Goal: Transaction & Acquisition: Purchase product/service

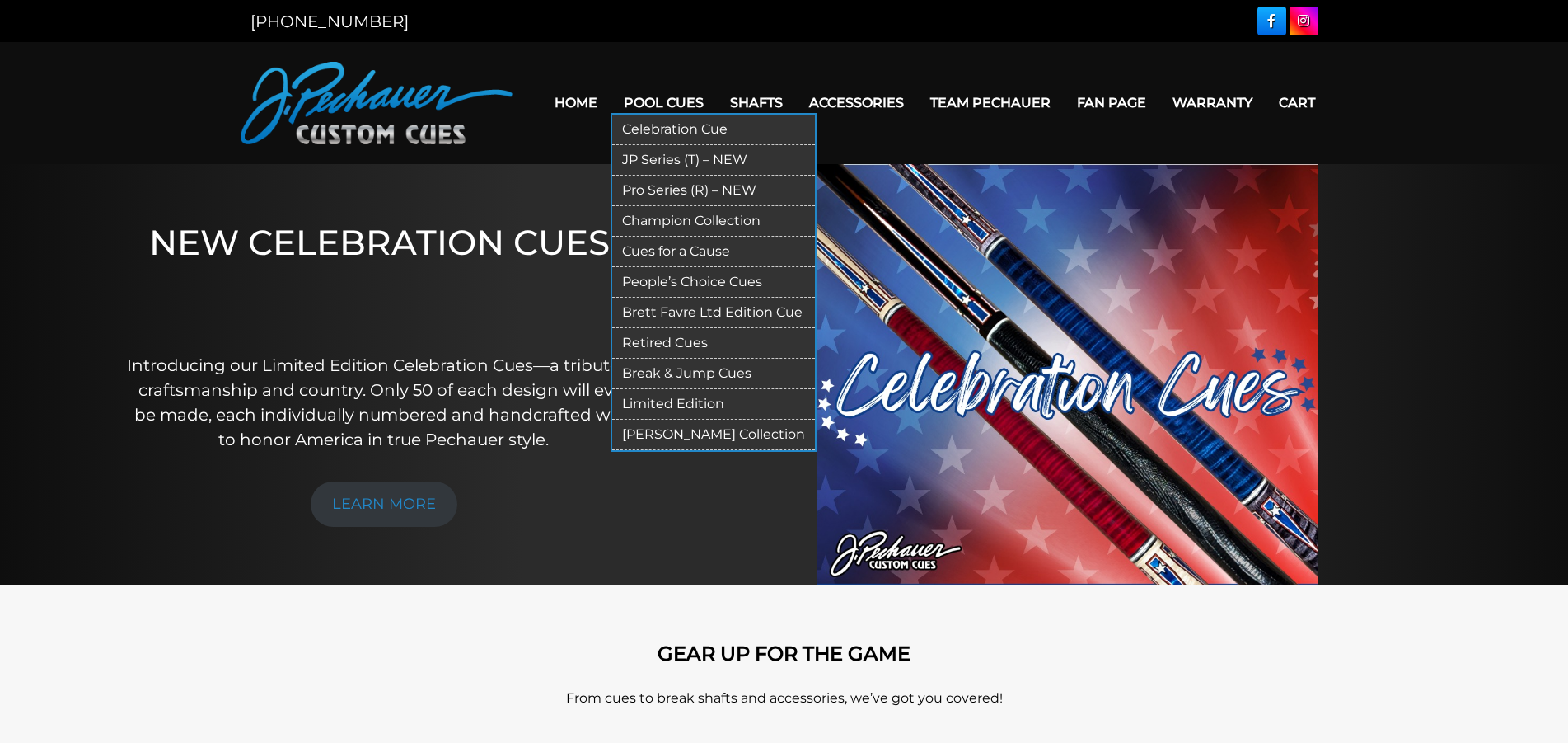
click at [665, 188] on link "Pro Series (R) – NEW" at bounding box center [713, 190] width 202 height 30
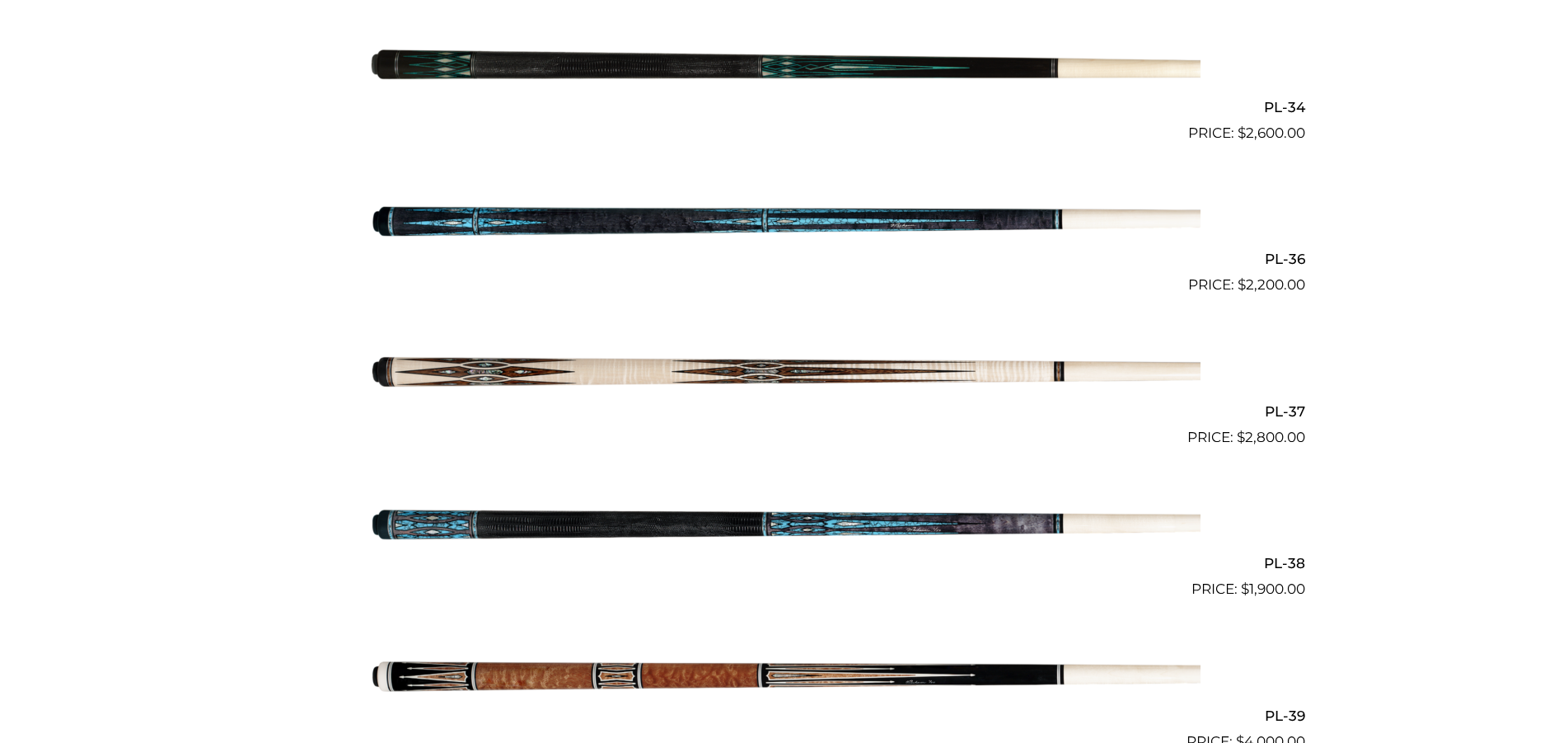
scroll to position [4337, 0]
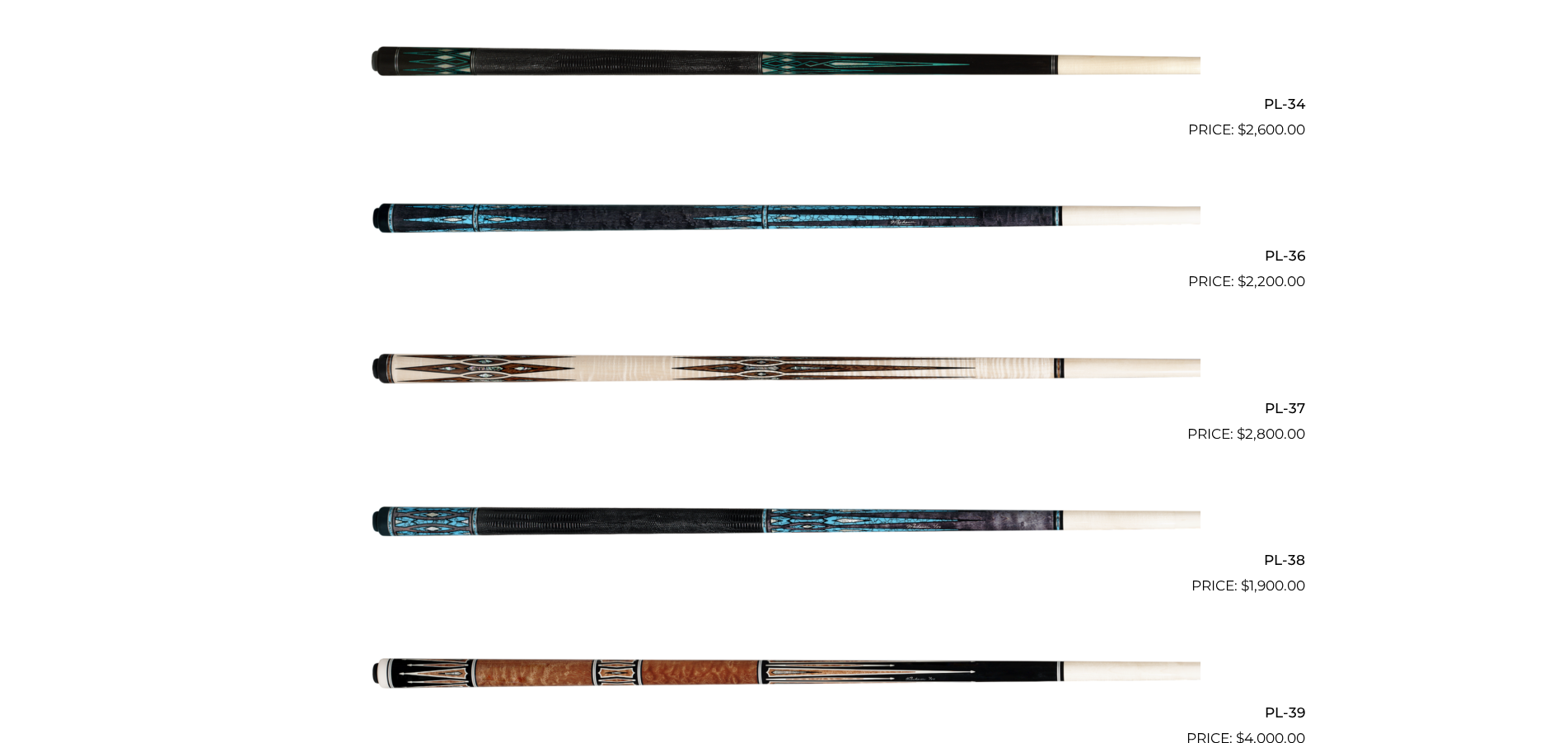
click at [1280, 405] on h2 "PL-37" at bounding box center [784, 407] width 1041 height 30
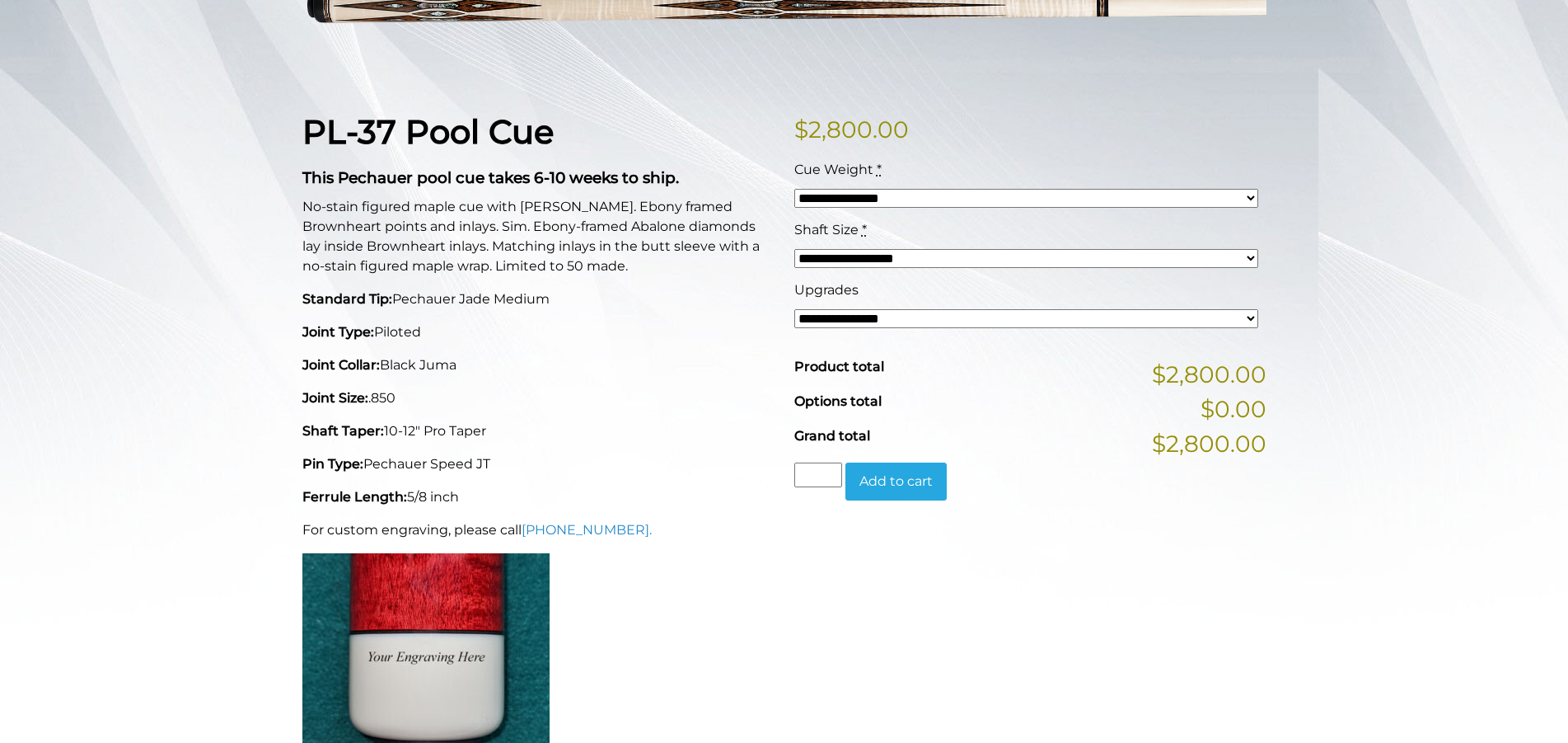
scroll to position [330, 0]
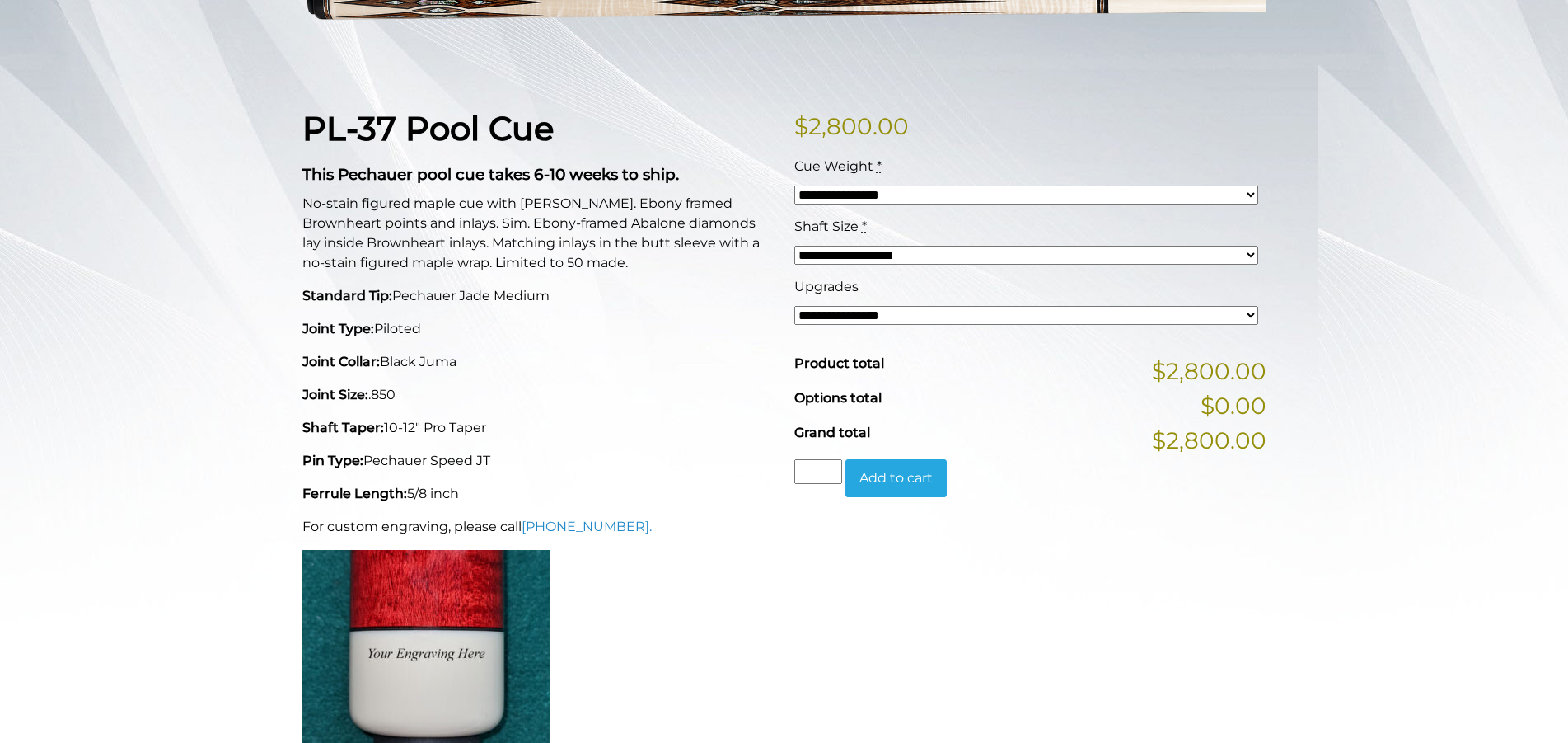
click at [1243, 311] on select "**********" at bounding box center [1027, 315] width 464 height 19
click at [605, 348] on div "PL-37 Pool Cue This Pechauer pool cue takes 6-10 weeks to ship. No-stain figure…" at bounding box center [539, 433] width 492 height 650
